Goal: Transaction & Acquisition: Download file/media

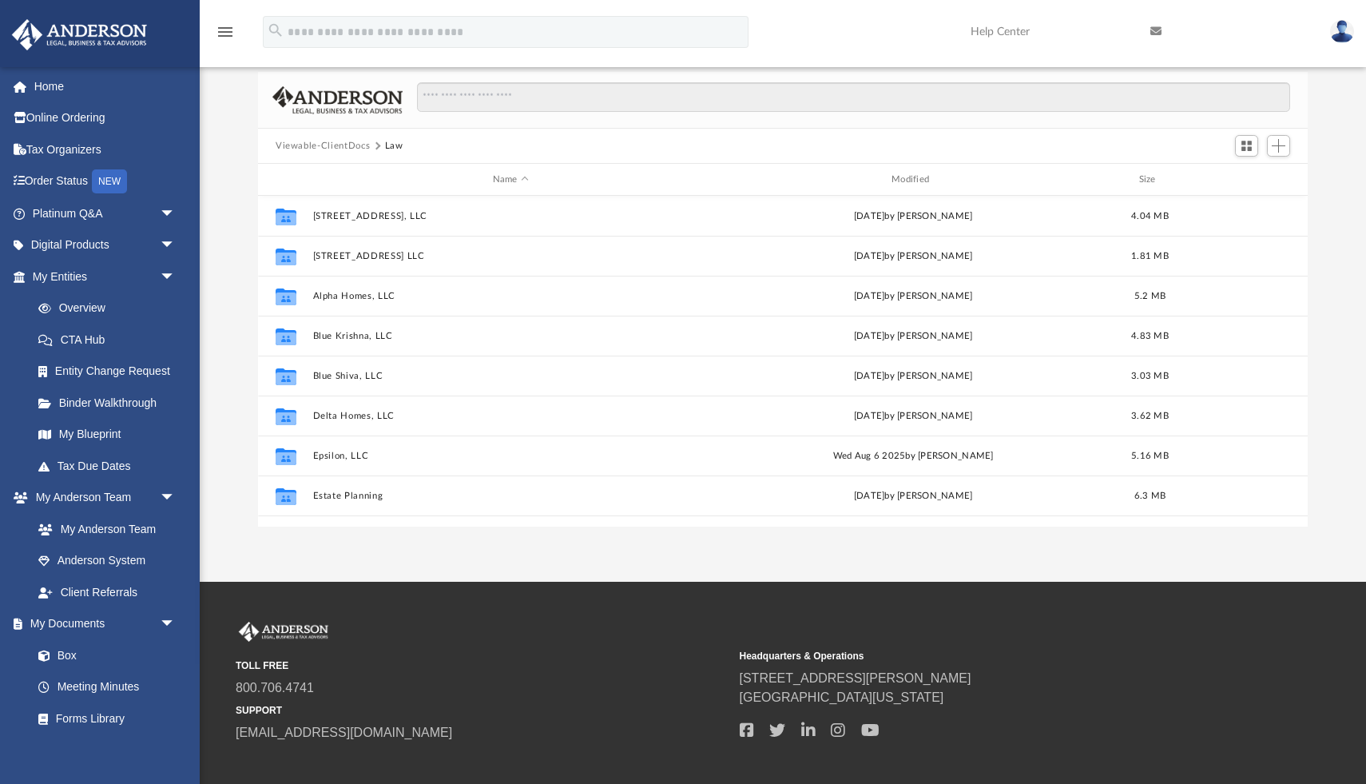
scroll to position [363, 1050]
click at [70, 651] on link "Box" at bounding box center [110, 655] width 177 height 32
click at [60, 656] on link "Box" at bounding box center [110, 655] width 177 height 32
click at [308, 142] on button "Viewable-ClientDocs" at bounding box center [323, 146] width 94 height 14
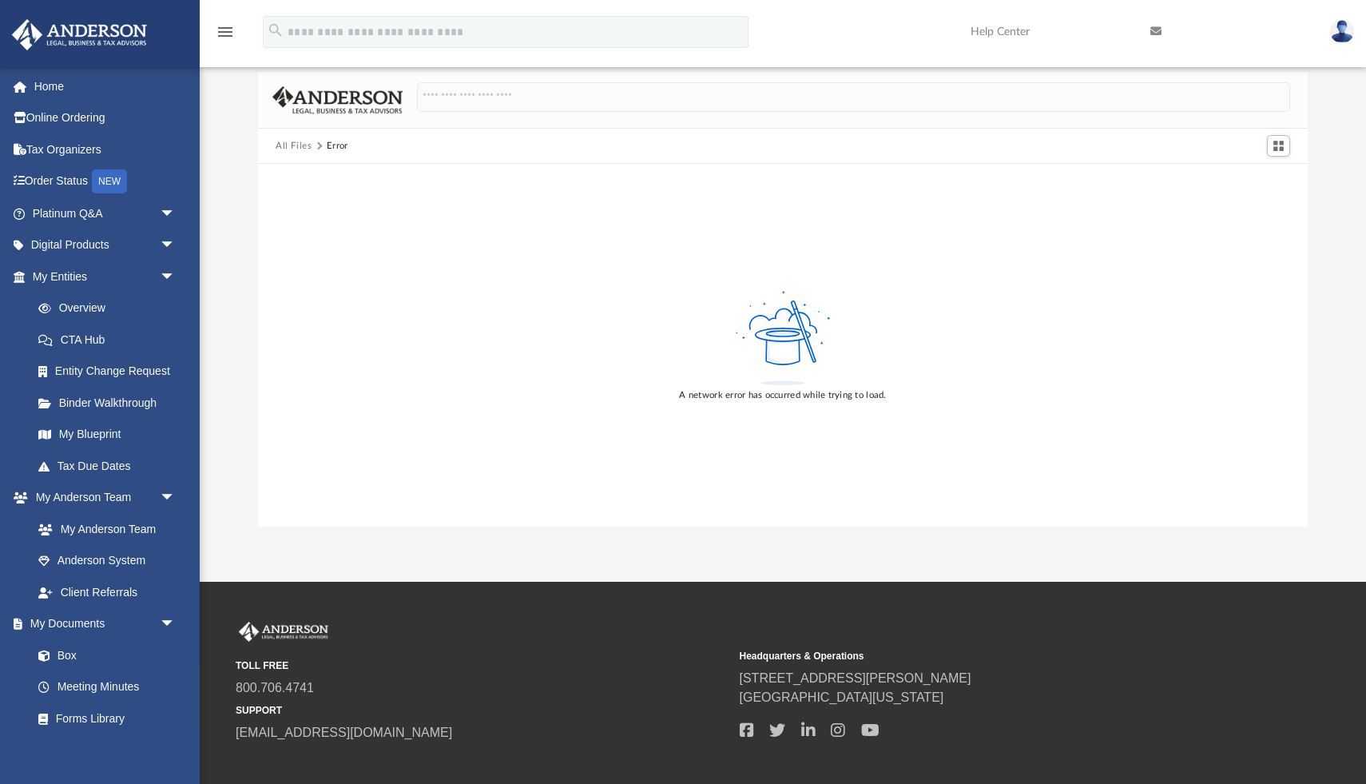
click at [308, 142] on button "All Files" at bounding box center [294, 146] width 37 height 14
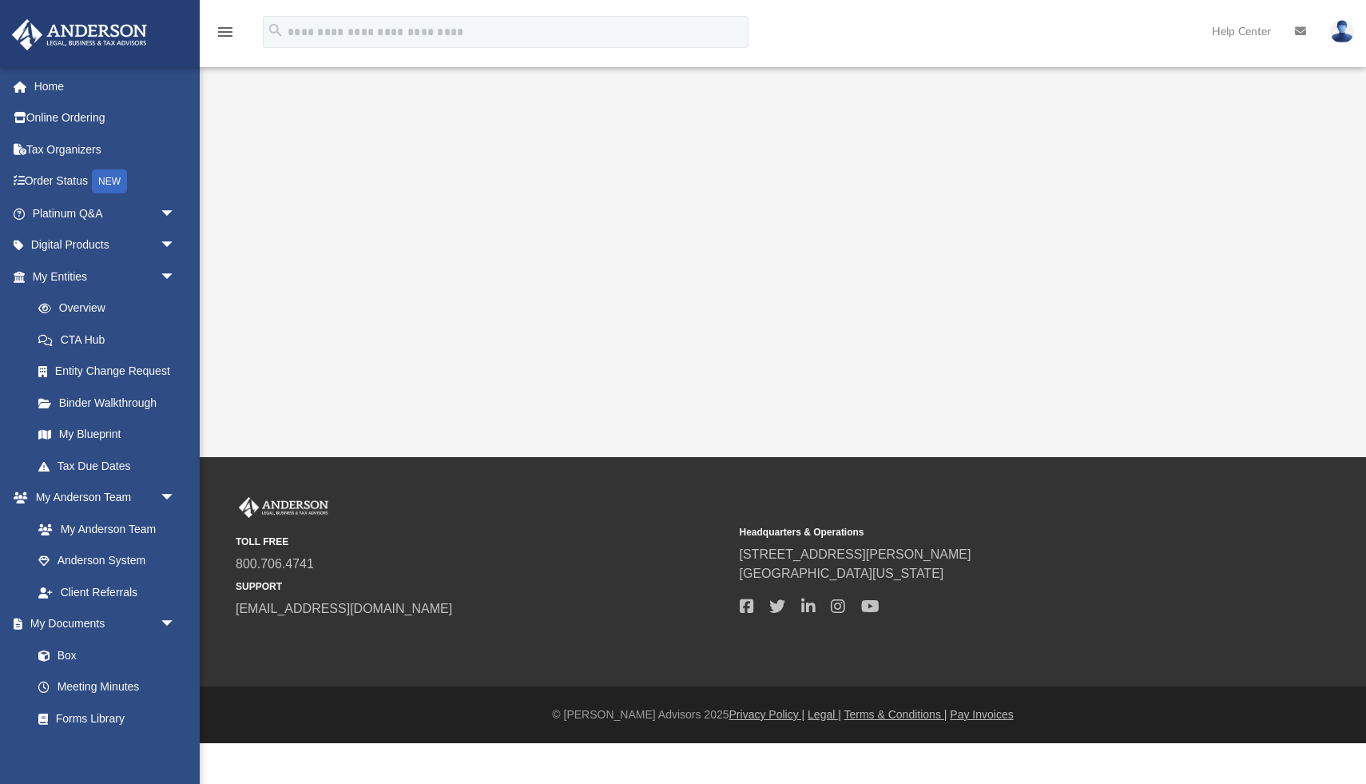
scroll to position [33, 0]
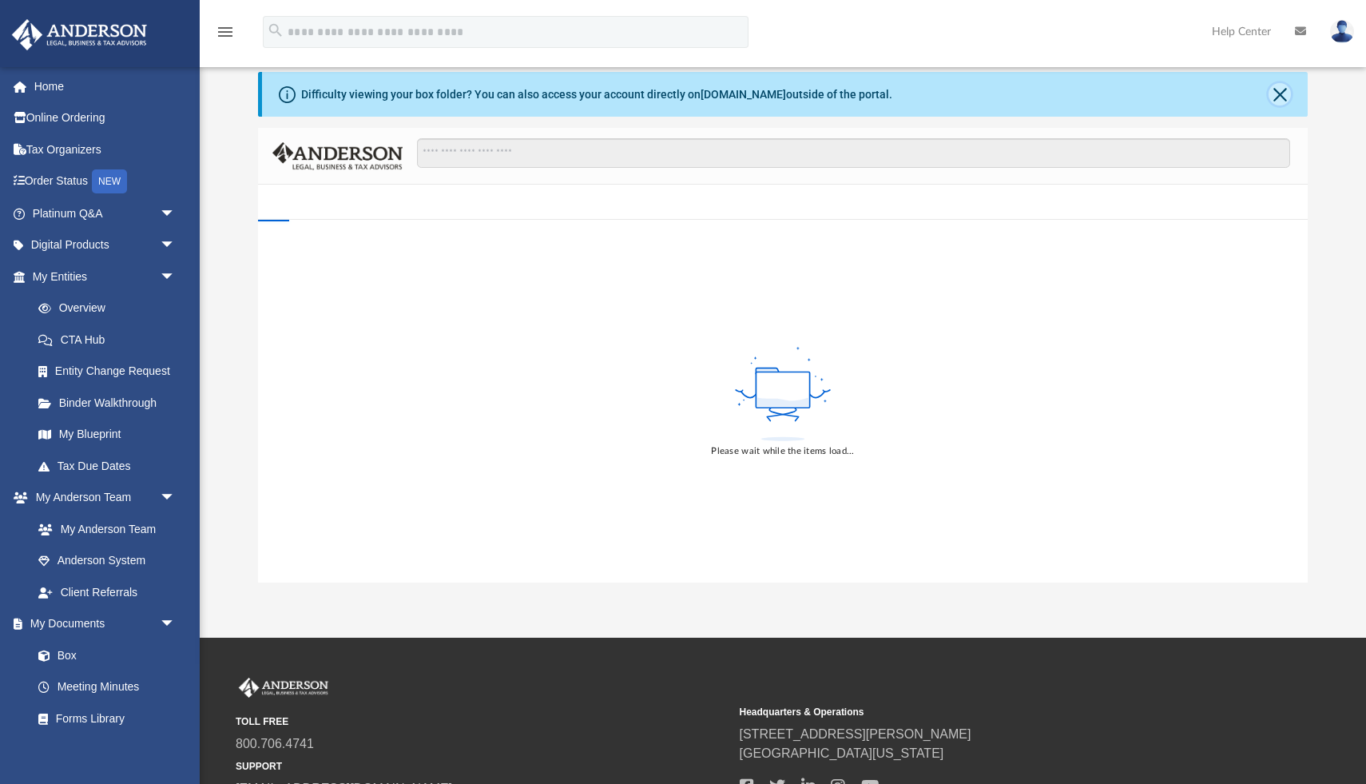
click at [1277, 93] on button "Close" at bounding box center [1280, 94] width 22 height 22
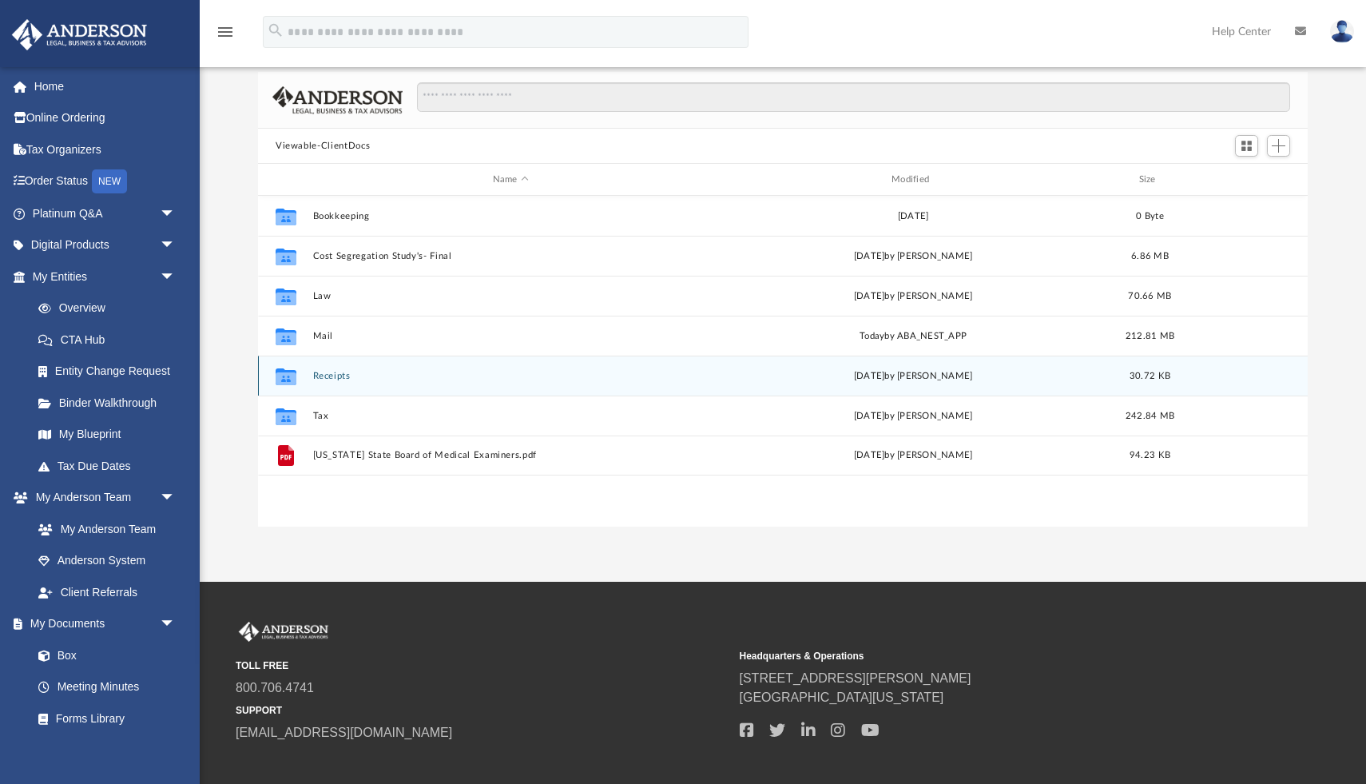
scroll to position [363, 1050]
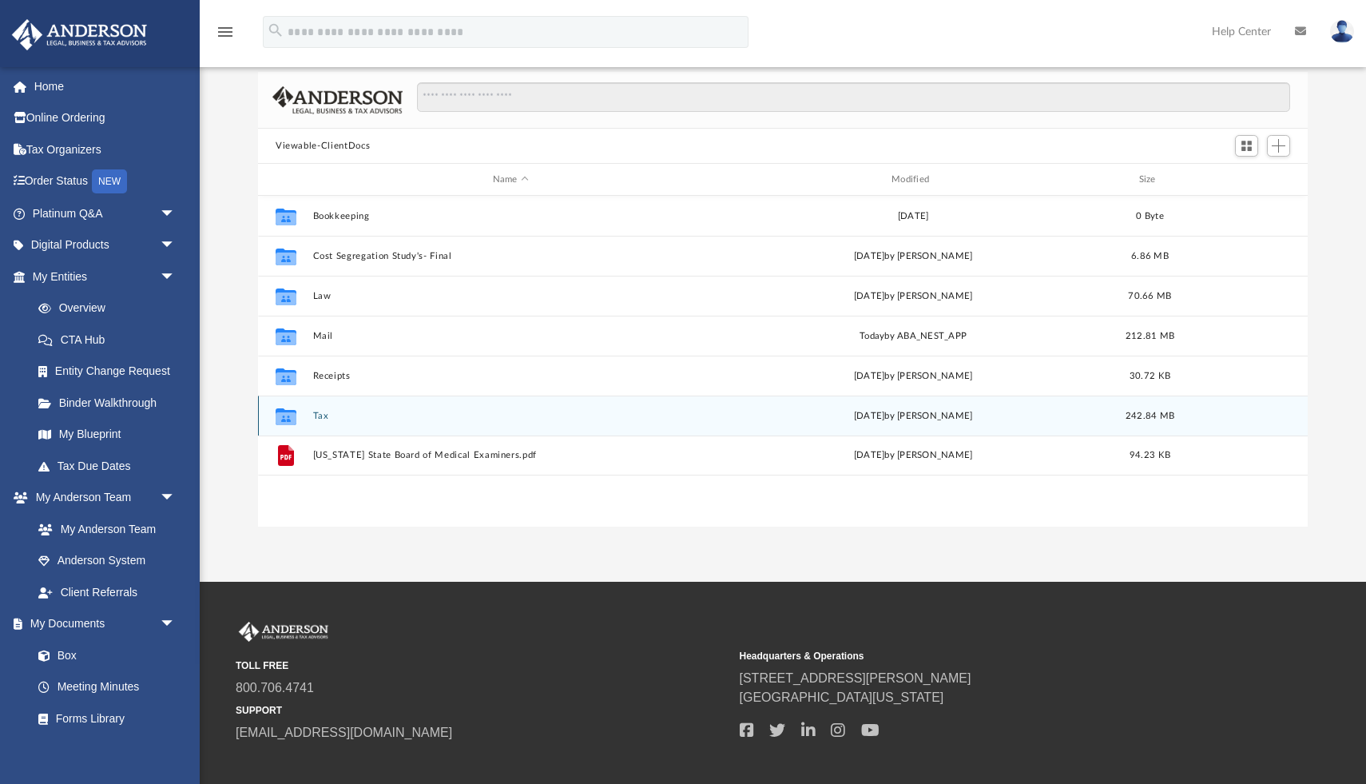
click at [322, 415] on button "Tax" at bounding box center [511, 416] width 396 height 10
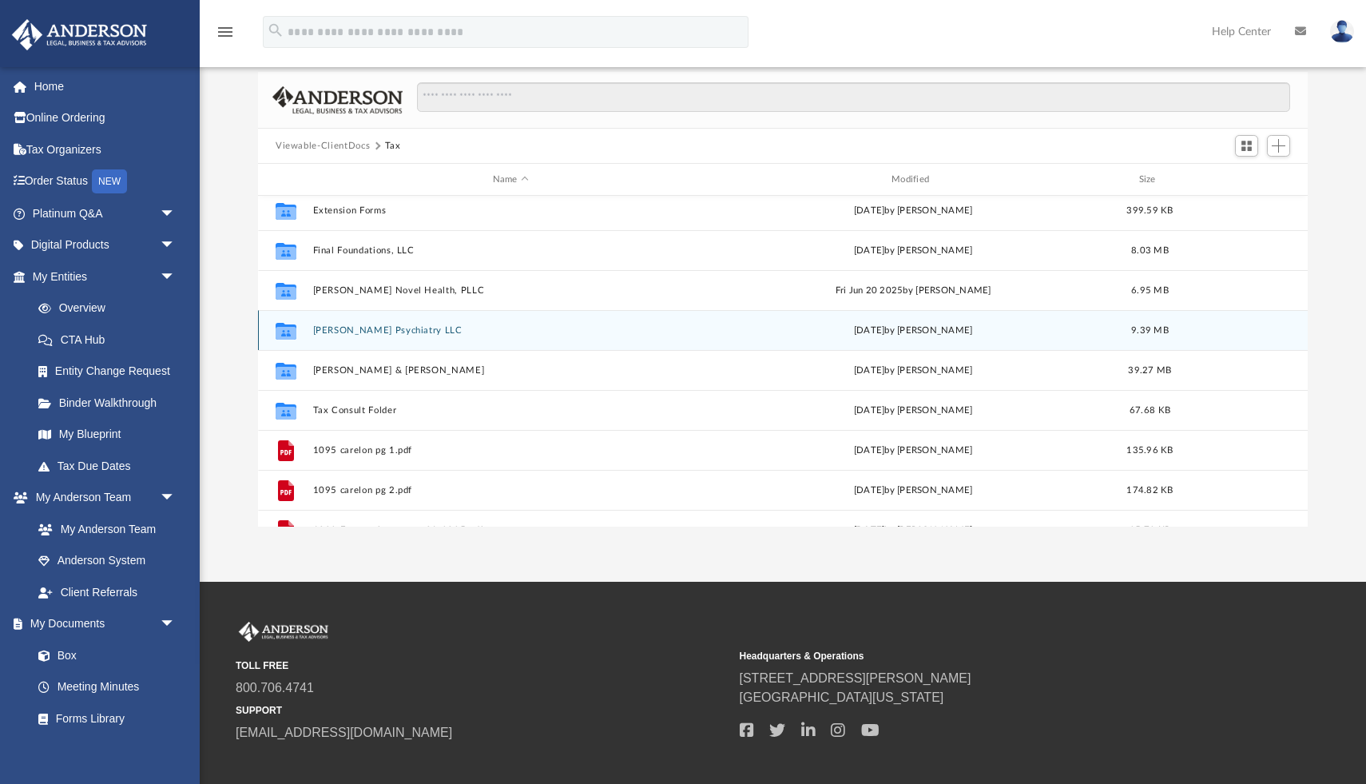
scroll to position [87, 0]
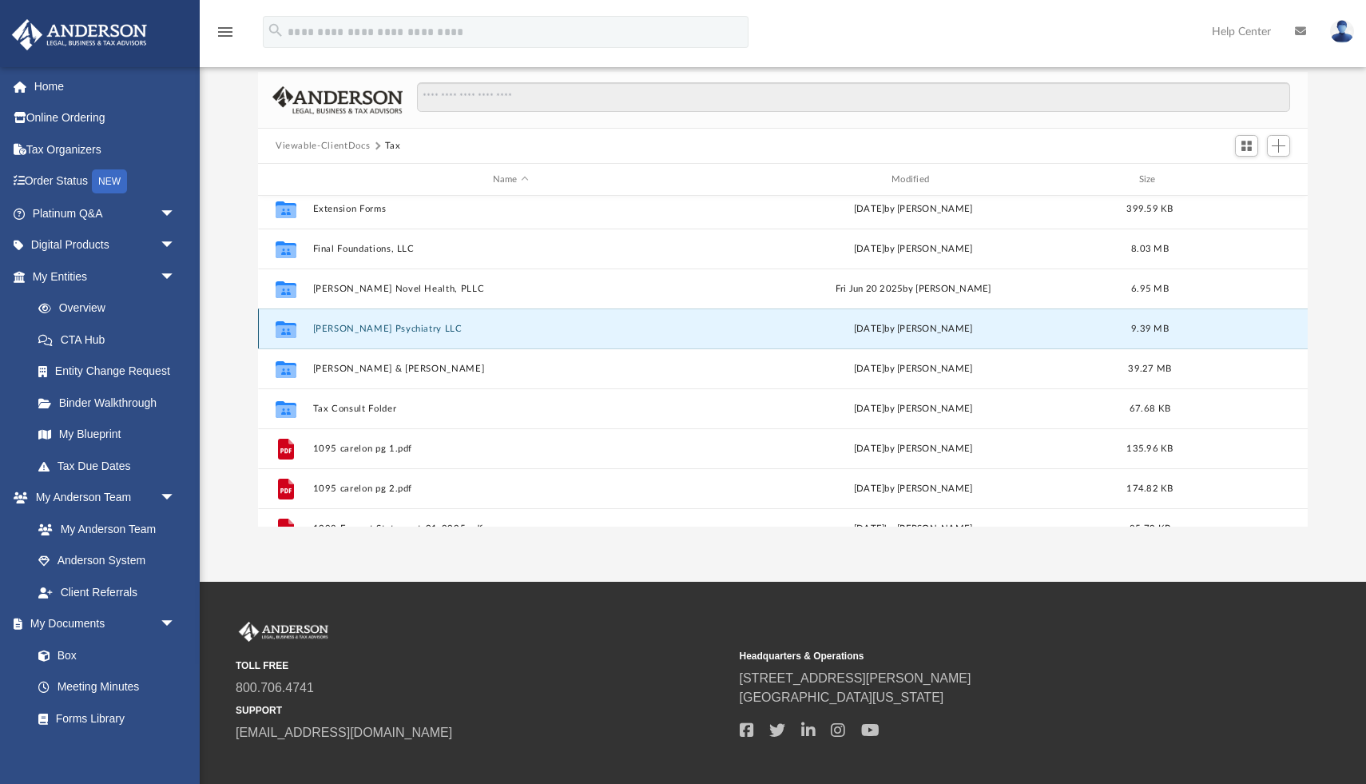
click at [333, 327] on button "Patel Psychiatry LLC" at bounding box center [511, 329] width 396 height 10
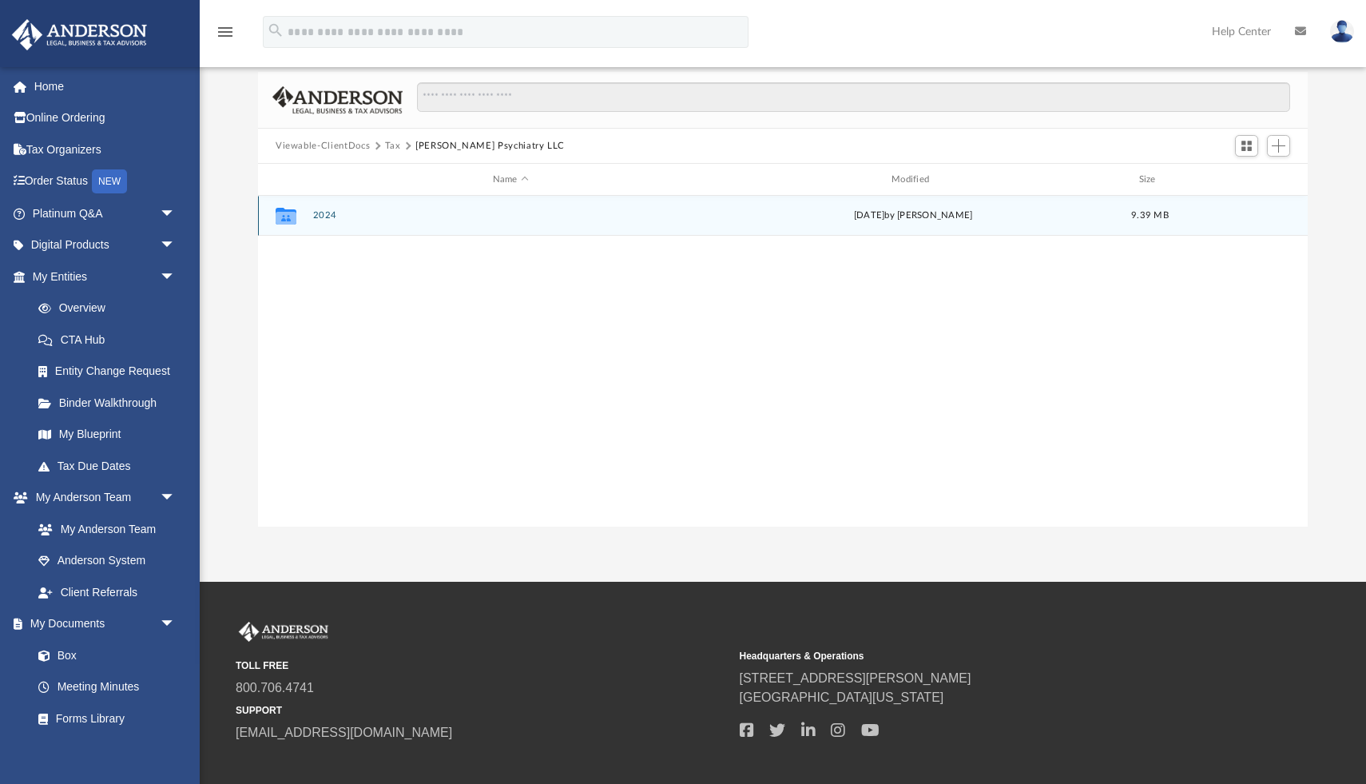
click at [325, 213] on button "2024" at bounding box center [511, 215] width 396 height 10
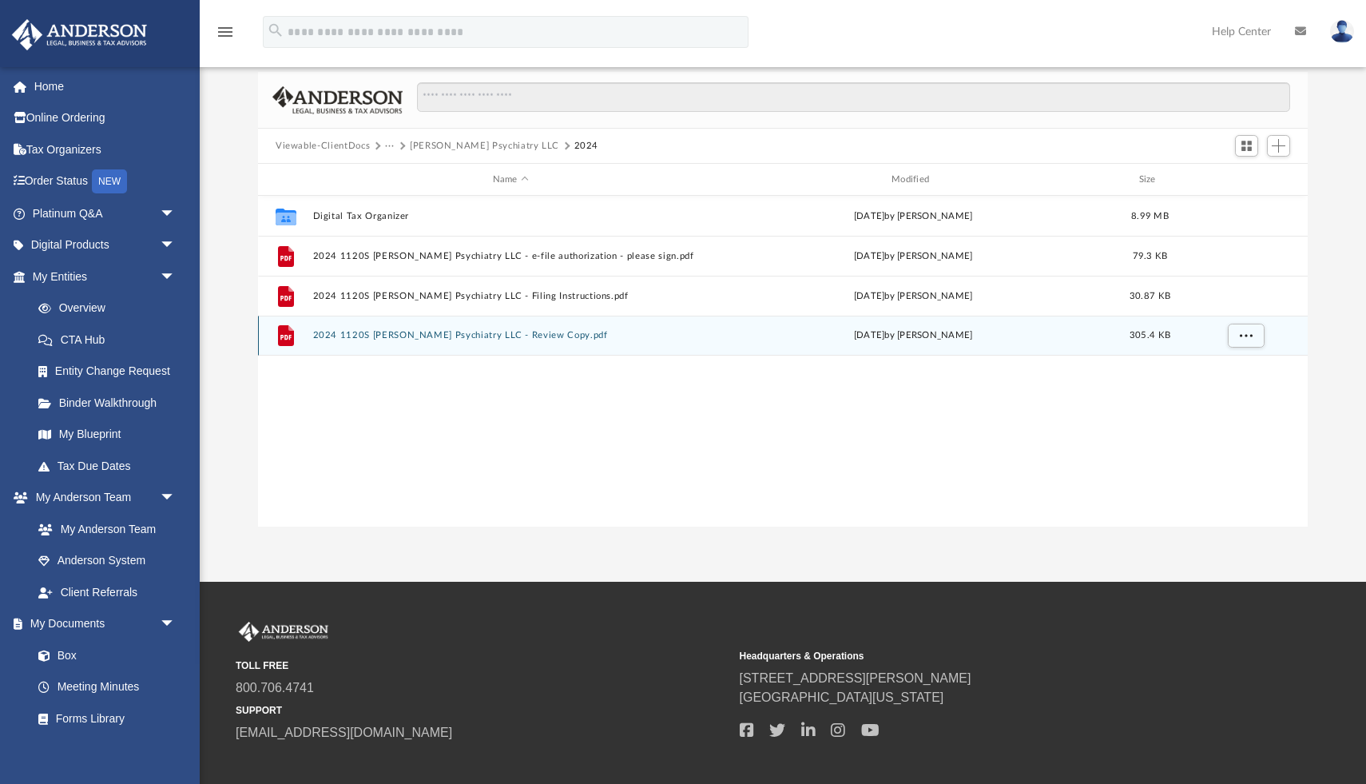
click at [393, 338] on button "2024 1120S Patel Psychiatry LLC - Review Copy.pdf" at bounding box center [511, 335] width 396 height 10
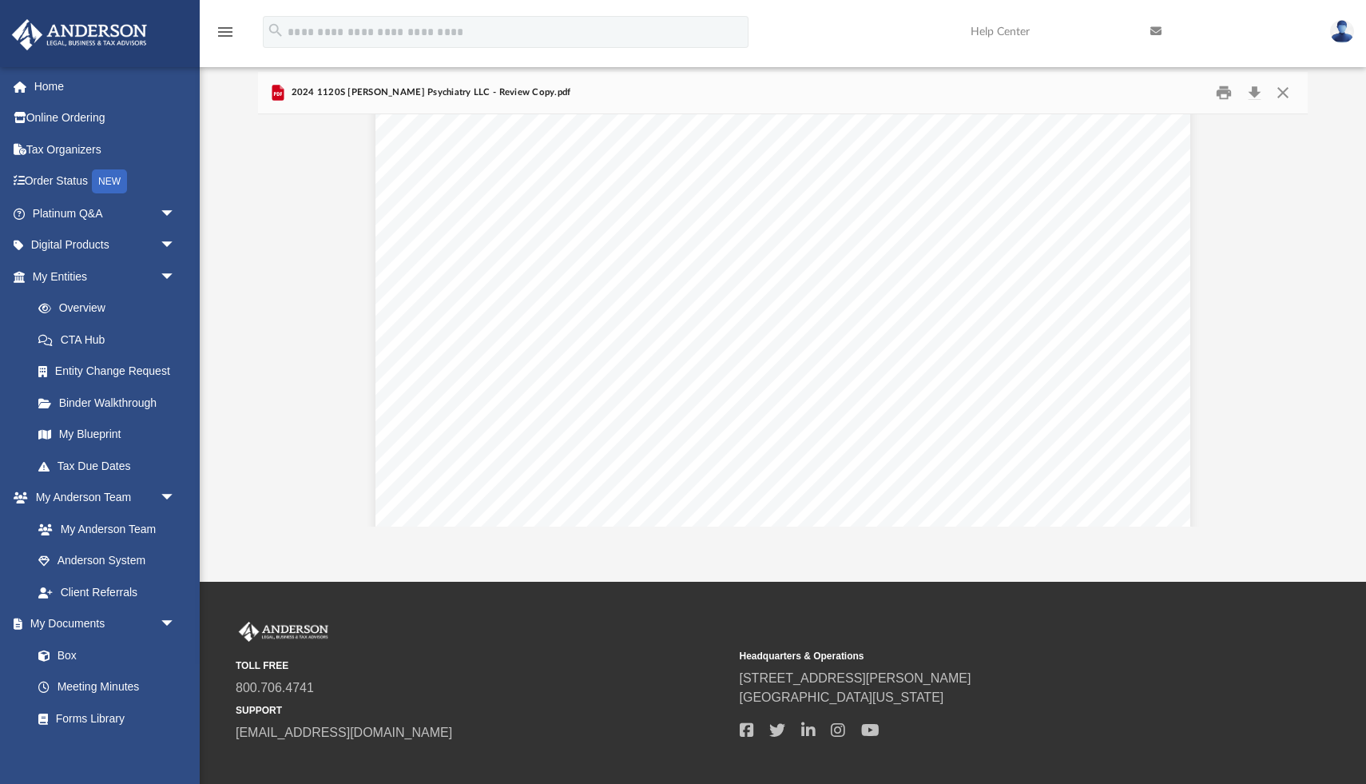
scroll to position [5674, 0]
click at [1251, 88] on button "Download" at bounding box center [1254, 93] width 29 height 25
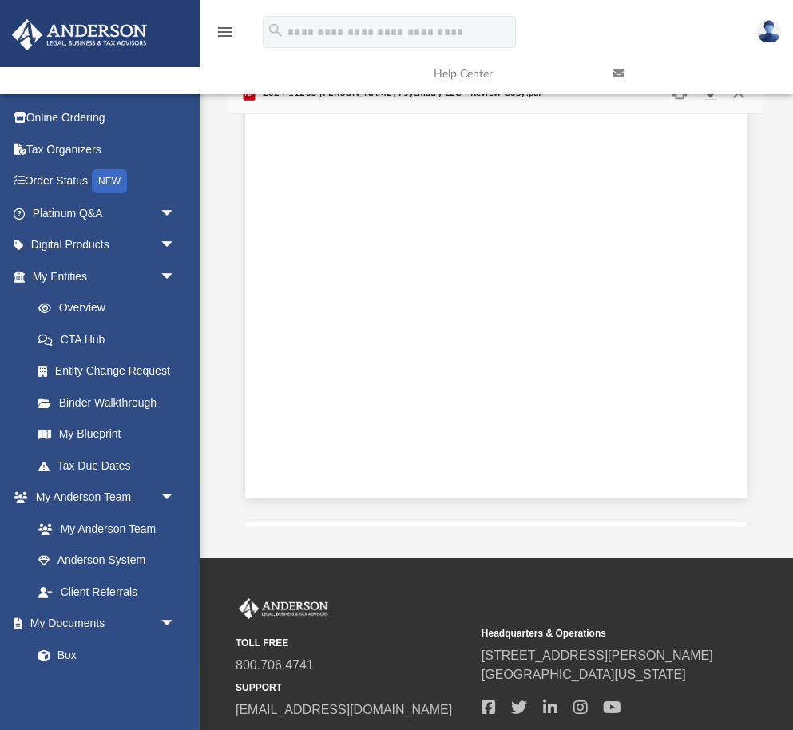
scroll to position [3372, 0]
